Goal: Information Seeking & Learning: Compare options

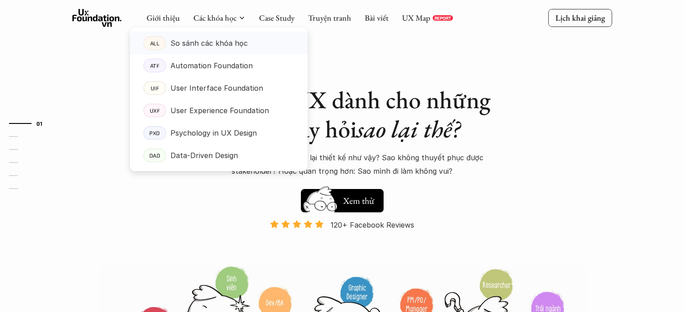
click at [234, 47] on p "So sánh các khóa học" at bounding box center [208, 42] width 77 height 13
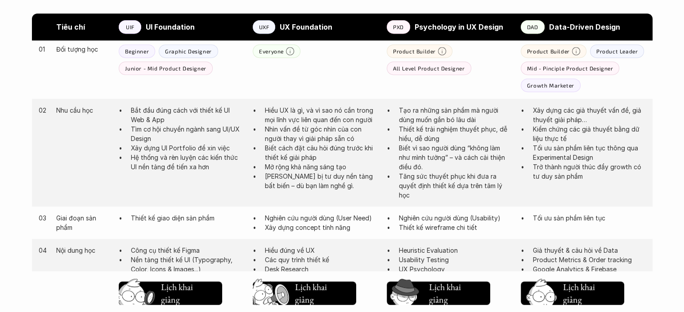
scroll to position [503, 0]
click at [284, 130] on p "Nhìn vấn đề từ góc nhìn của con người thay vì giải pháp sẵn có" at bounding box center [321, 134] width 113 height 19
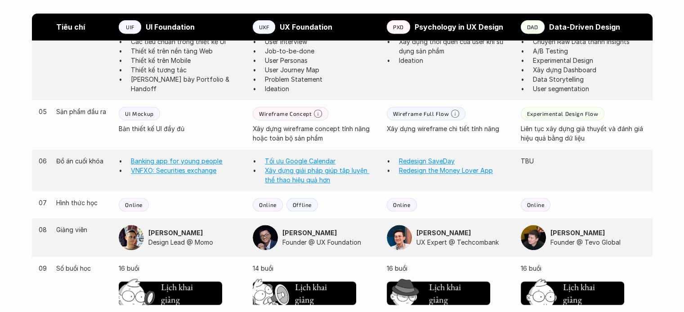
scroll to position [741, 0]
click at [562, 96] on div "04 Nội dung học Công cụ thiết kế Figma Nền tảng thiết kế UI (Typography, Color,…" at bounding box center [342, 51] width 620 height 98
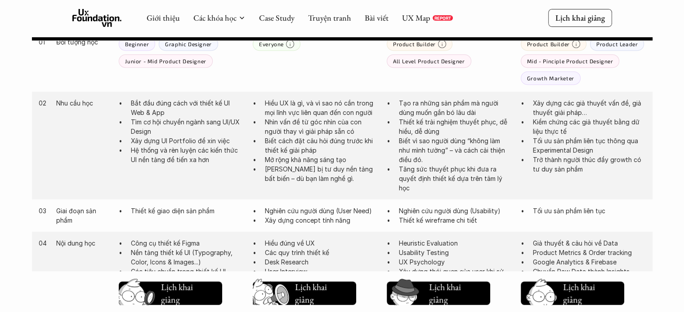
scroll to position [413, 0]
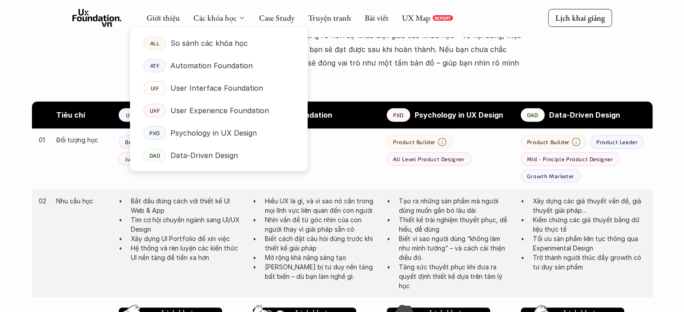
click at [236, 18] on div "Các khóa học" at bounding box center [219, 18] width 52 height 10
click at [220, 68] on p "Automation Foundation" at bounding box center [211, 65] width 82 height 13
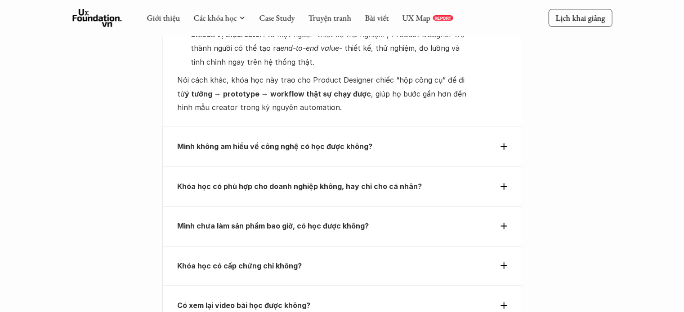
scroll to position [3092, 0]
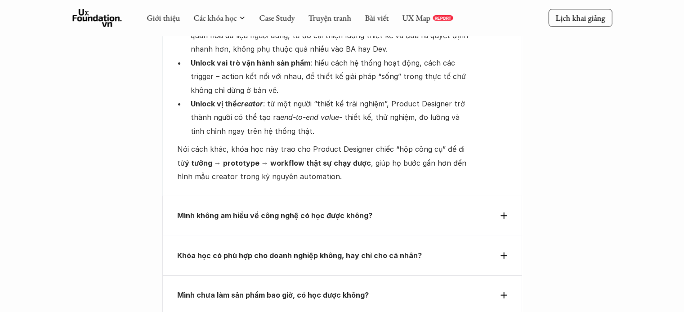
click at [340, 196] on div "Mình không am hiểu về công nghệ có học được không?" at bounding box center [342, 216] width 360 height 40
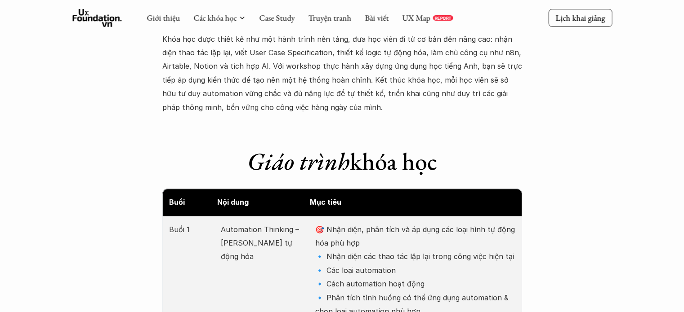
scroll to position [934, 0]
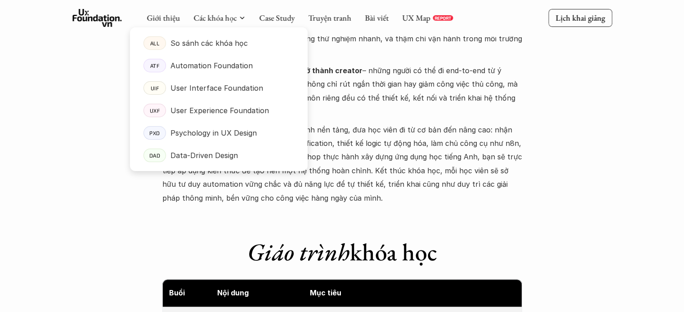
click at [222, 21] on div at bounding box center [219, 92] width 178 height 158
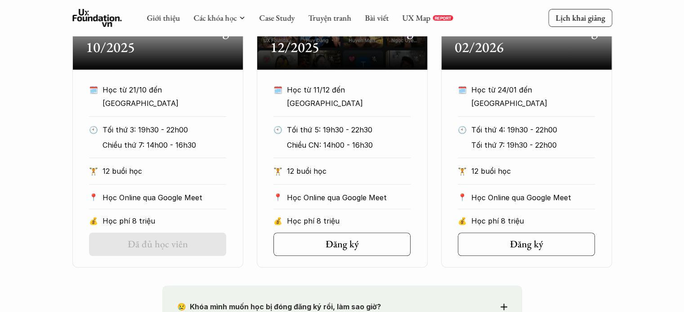
scroll to position [530, 0]
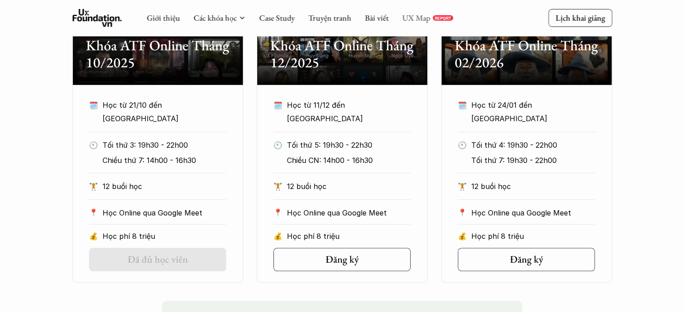
drag, startPoint x: 410, startPoint y: 24, endPoint x: 417, endPoint y: 18, distance: 9.6
click at [417, 18] on link "UX Map" at bounding box center [416, 18] width 28 height 10
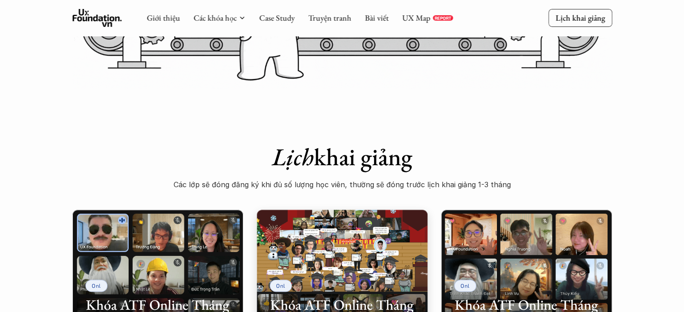
scroll to position [170, 0]
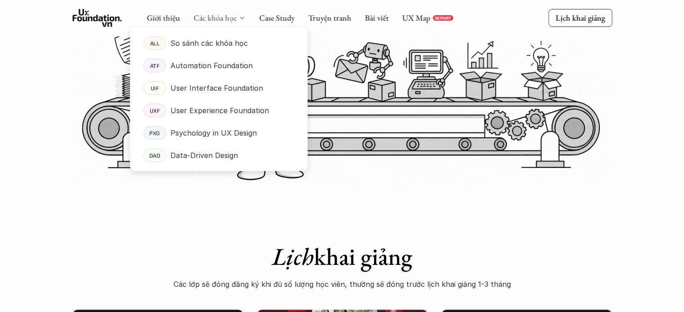
click at [230, 18] on link "Các khóa học" at bounding box center [214, 18] width 43 height 10
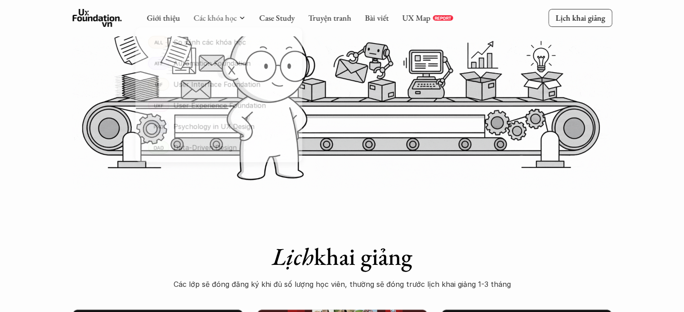
click at [211, 21] on div at bounding box center [219, 92] width 178 height 158
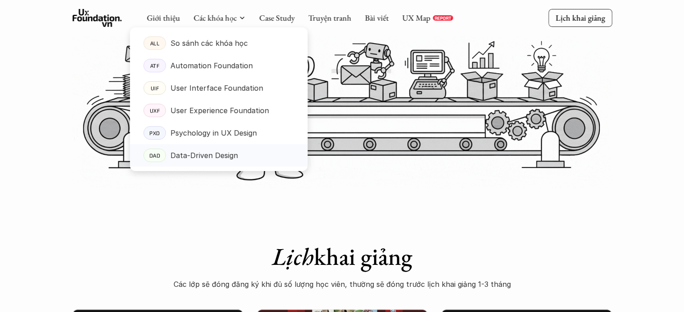
click at [199, 157] on p "Data-Driven Design" at bounding box center [203, 155] width 67 height 13
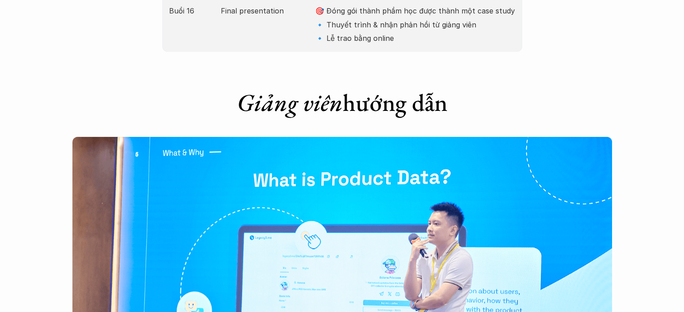
scroll to position [2382, 0]
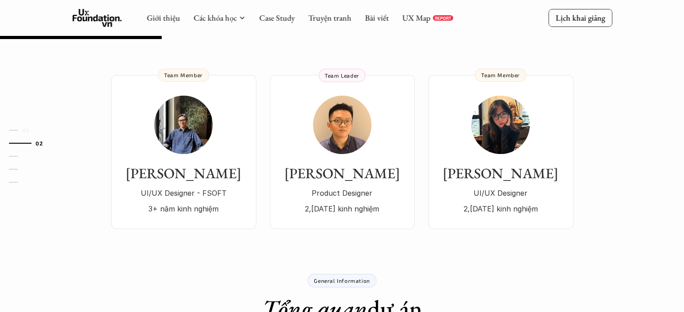
scroll to position [90, 0]
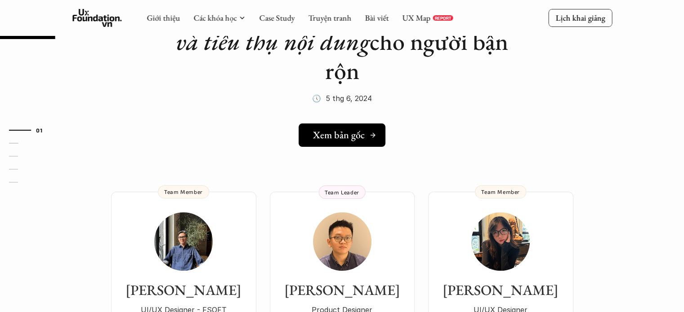
click at [338, 139] on h5 "Xem bản gốc" at bounding box center [339, 135] width 52 height 12
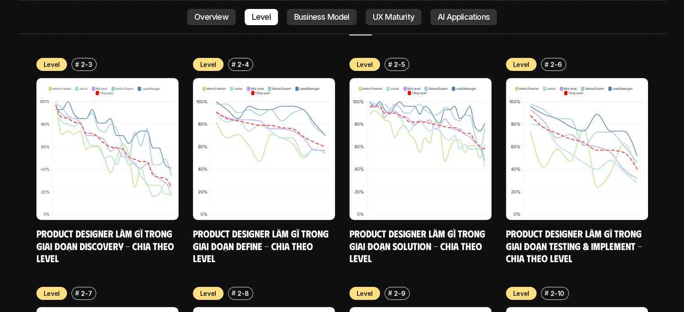
scroll to position [3371, 0]
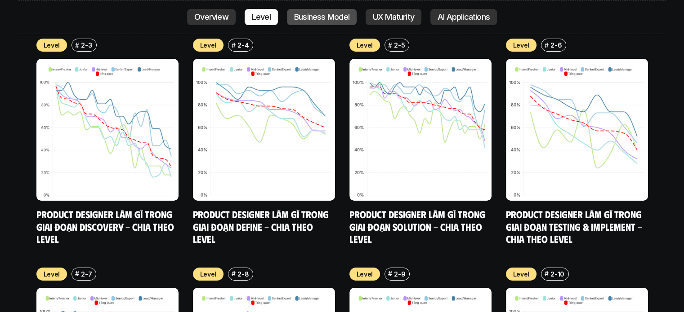
click at [335, 23] on link "Business Model" at bounding box center [322, 17] width 70 height 16
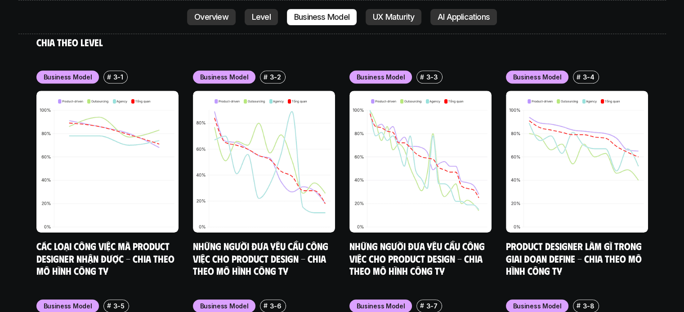
scroll to position [3783, 0]
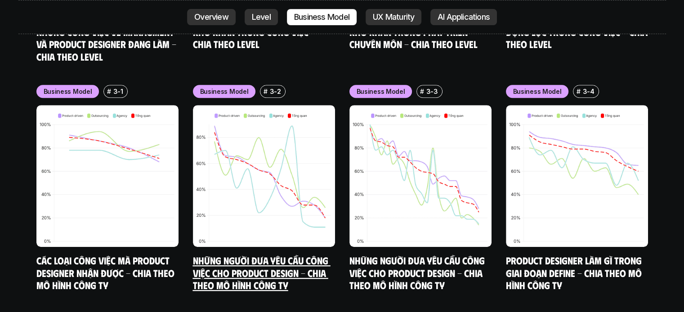
click at [254, 254] on link "Những người đưa yêu cầu công việc cho Product Design - Chia theo mô hình công ty" at bounding box center [262, 272] width 138 height 37
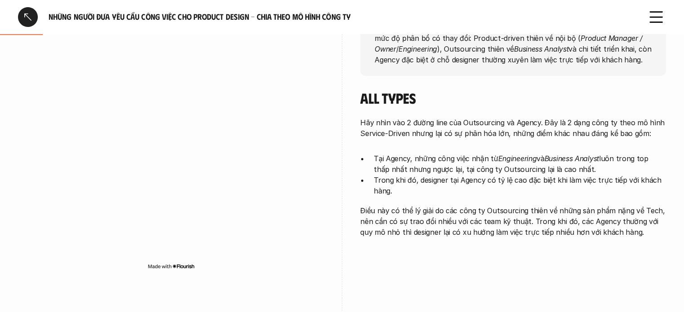
scroll to position [225, 0]
